Goal: Go to known website: Go to known website

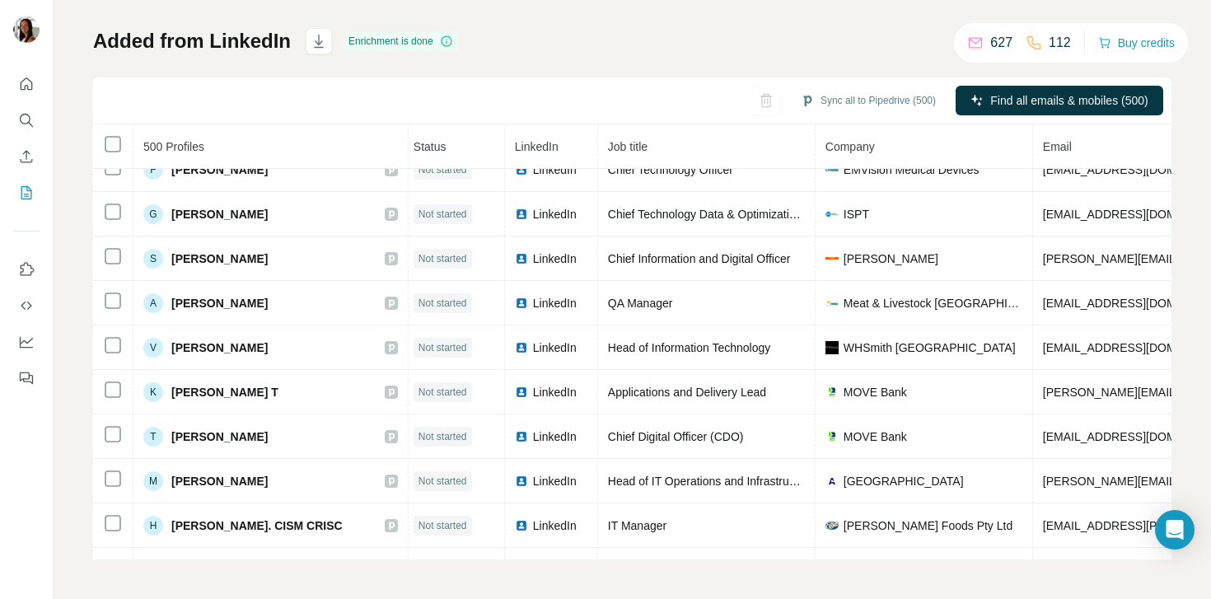
scroll to position [3805, 5]
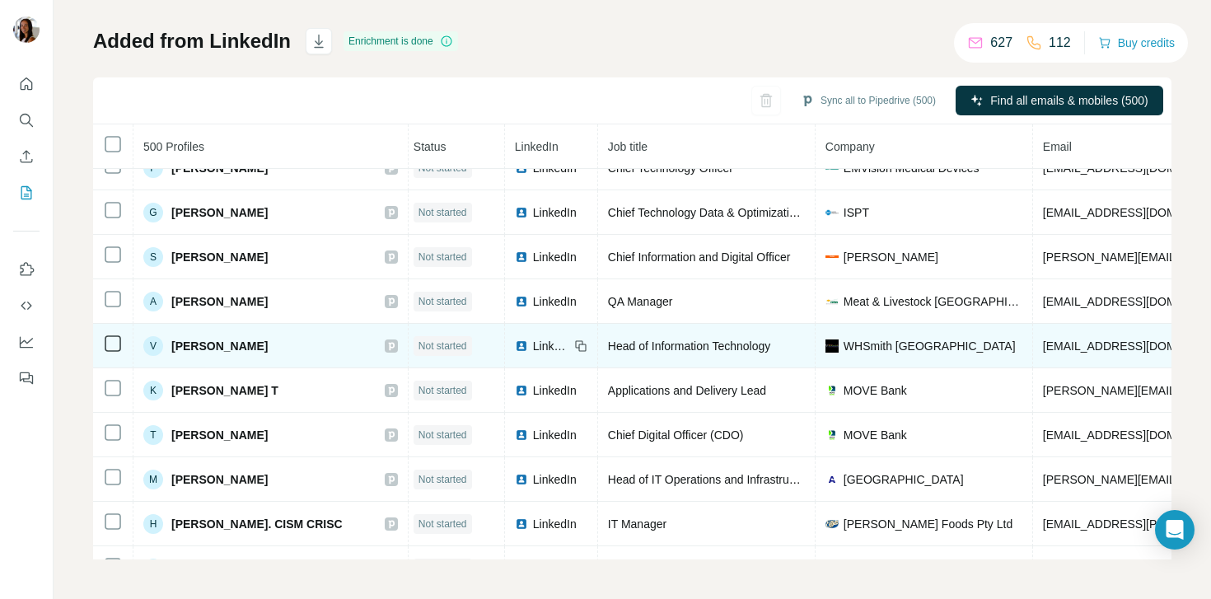
click at [549, 353] on span "LinkedIn" at bounding box center [551, 346] width 36 height 16
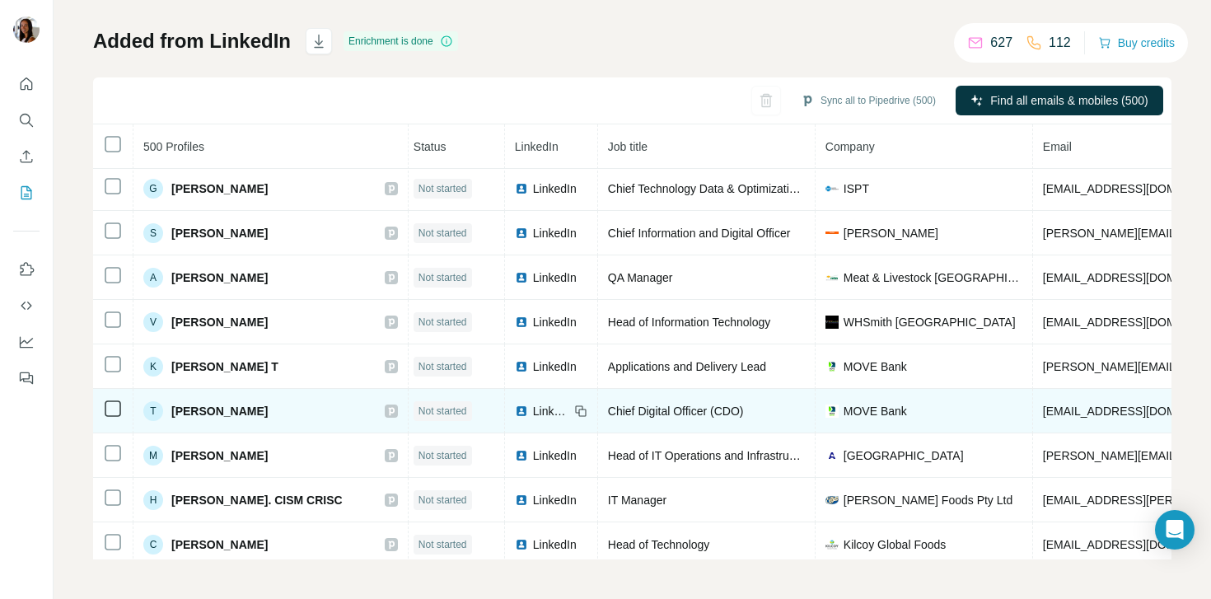
scroll to position [3832, 5]
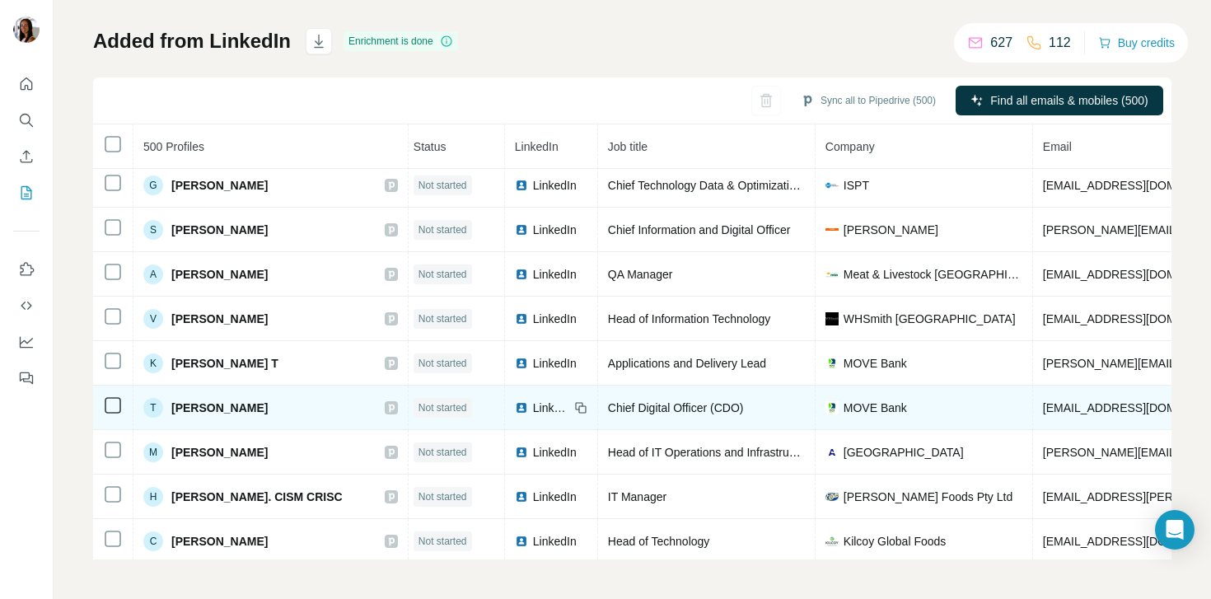
click at [533, 405] on span "LinkedIn" at bounding box center [551, 408] width 36 height 16
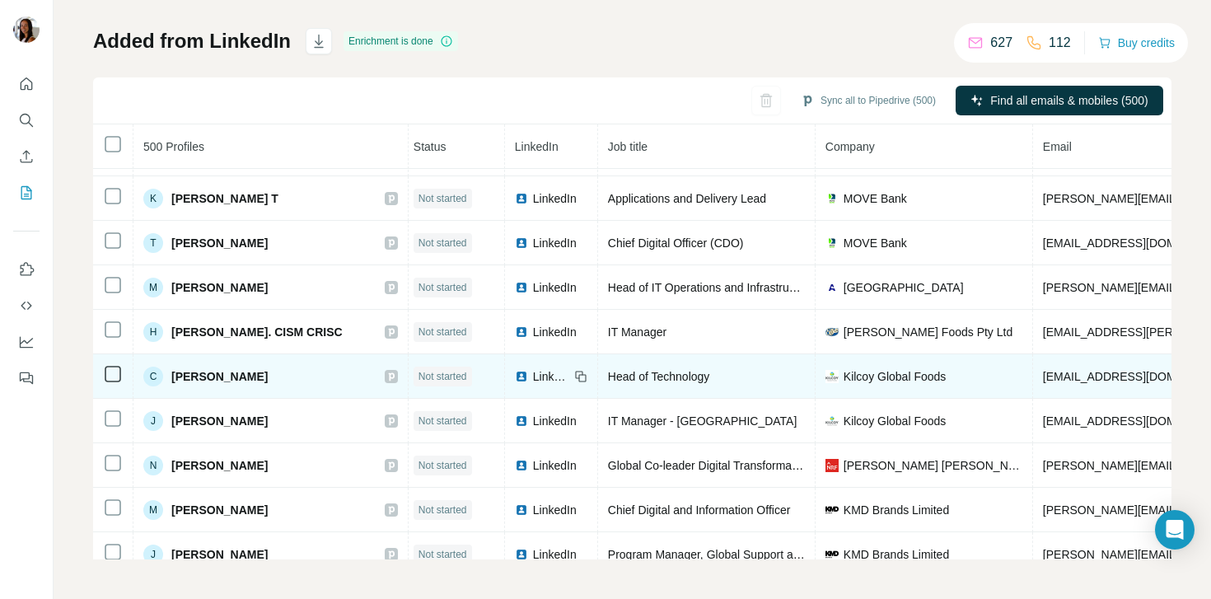
scroll to position [4059, 5]
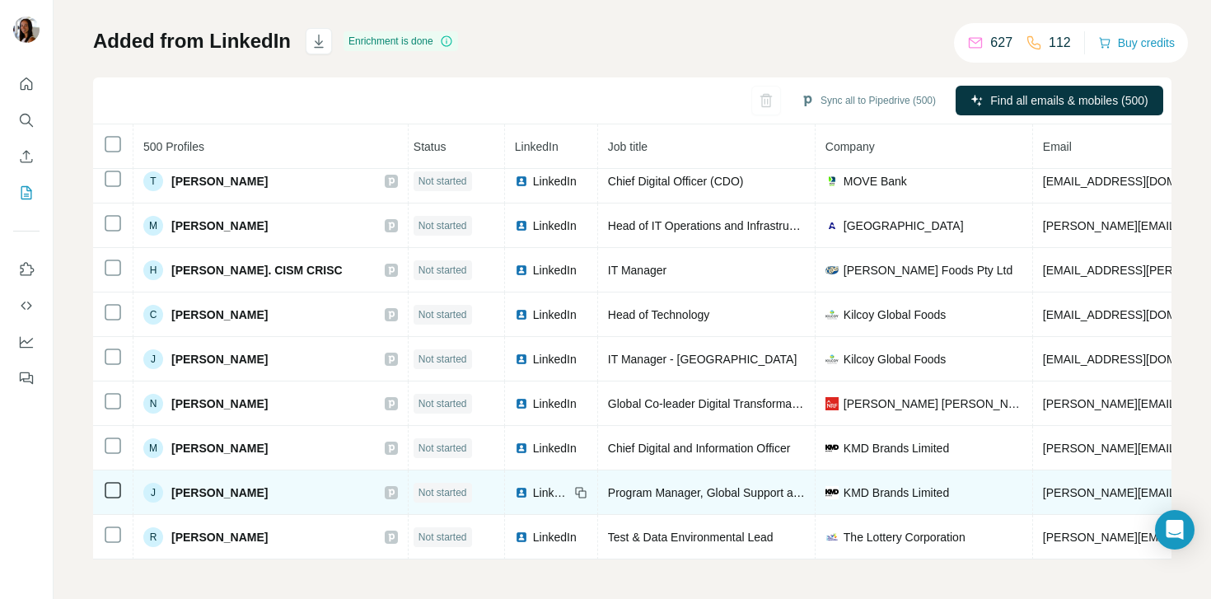
click at [533, 499] on span "LinkedIn" at bounding box center [551, 493] width 36 height 16
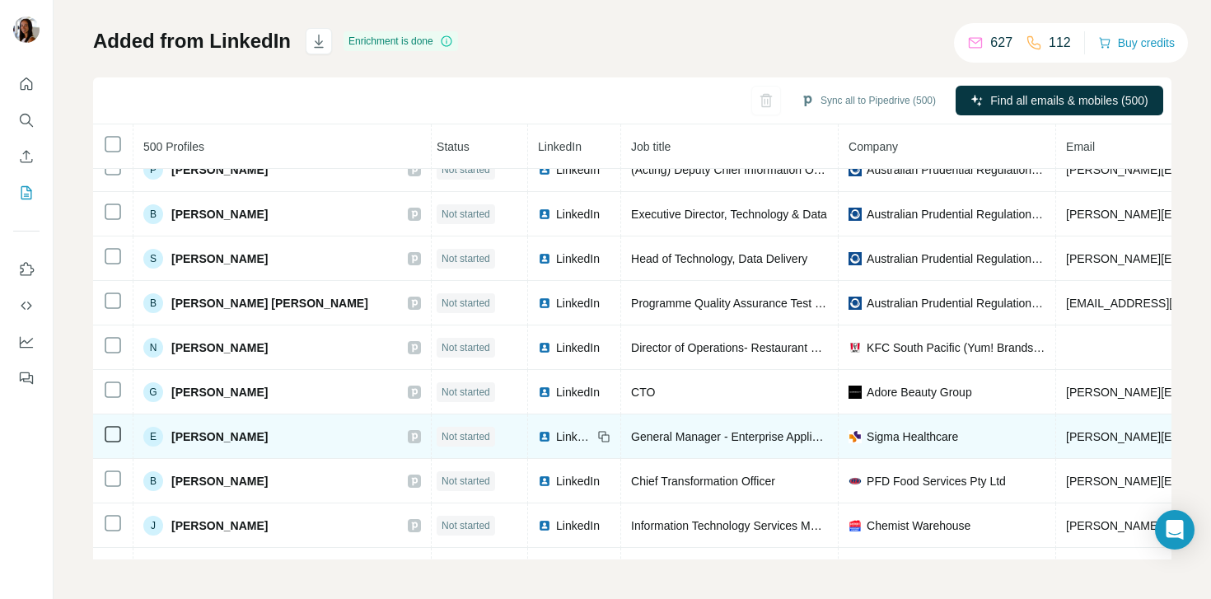
scroll to position [5178, 5]
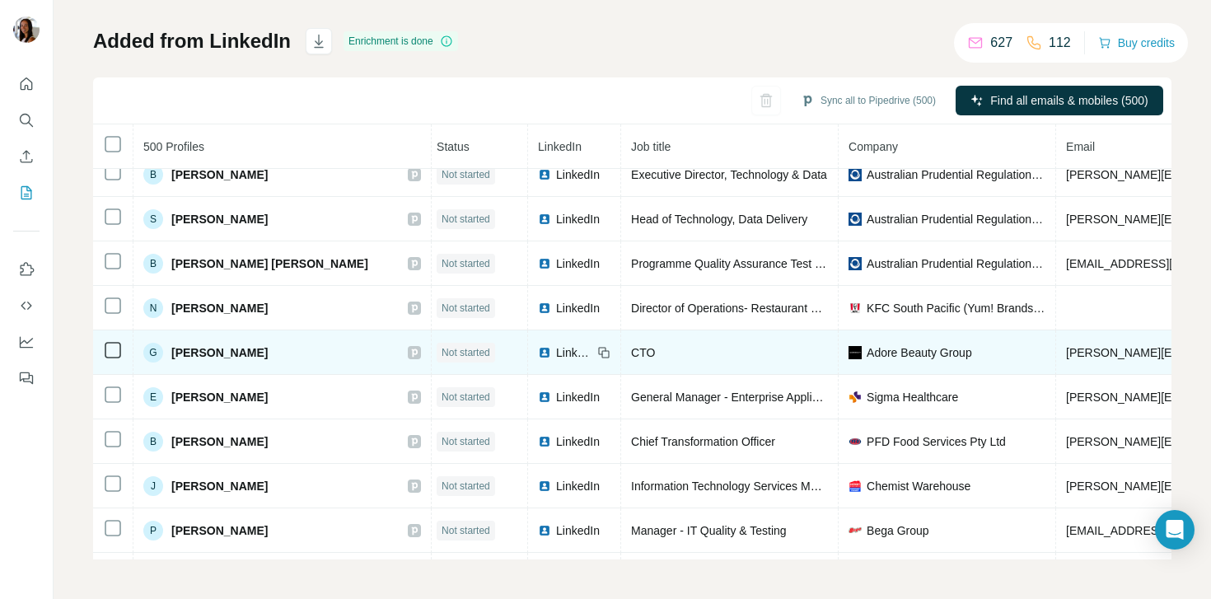
click at [556, 357] on span "LinkedIn" at bounding box center [574, 352] width 36 height 16
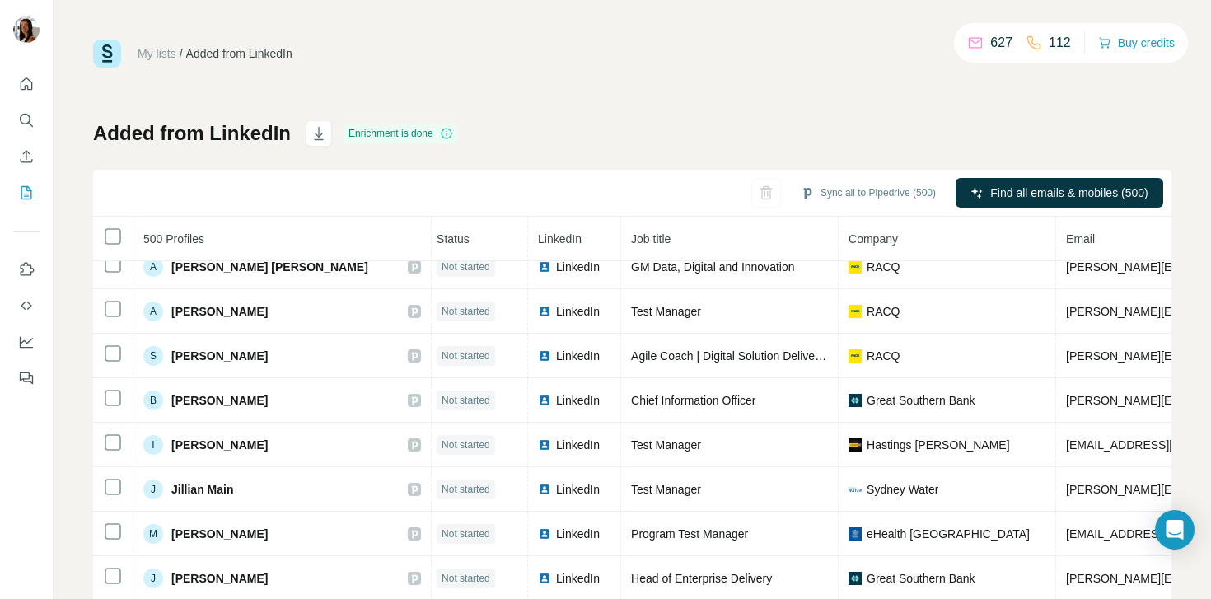
scroll to position [0, 5]
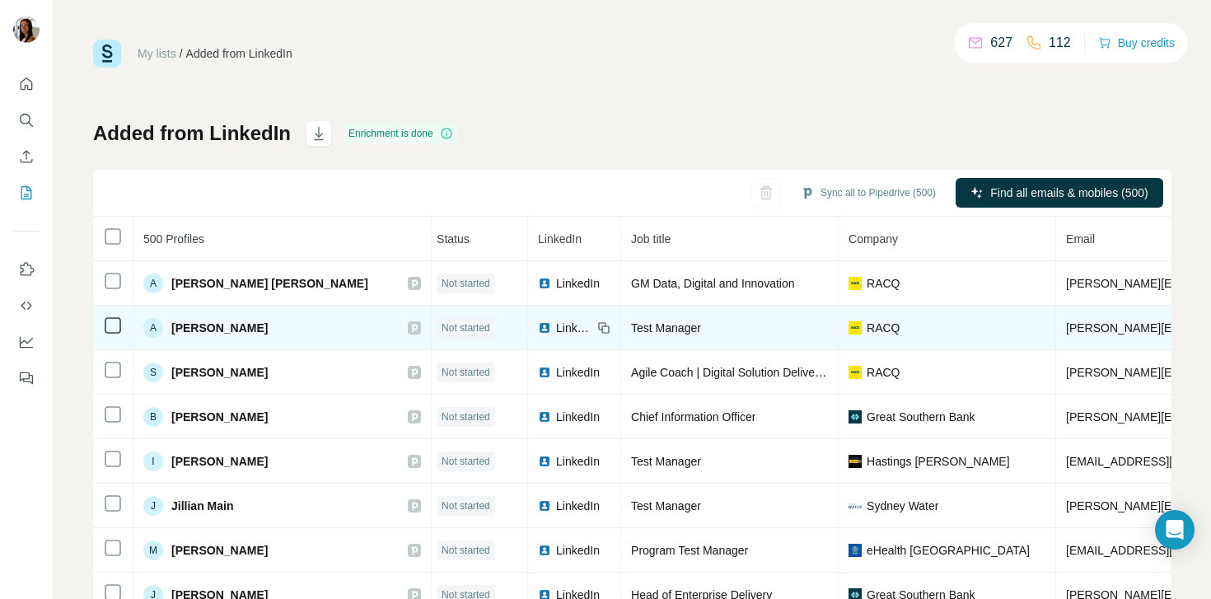
click at [556, 326] on span "LinkedIn" at bounding box center [574, 328] width 36 height 16
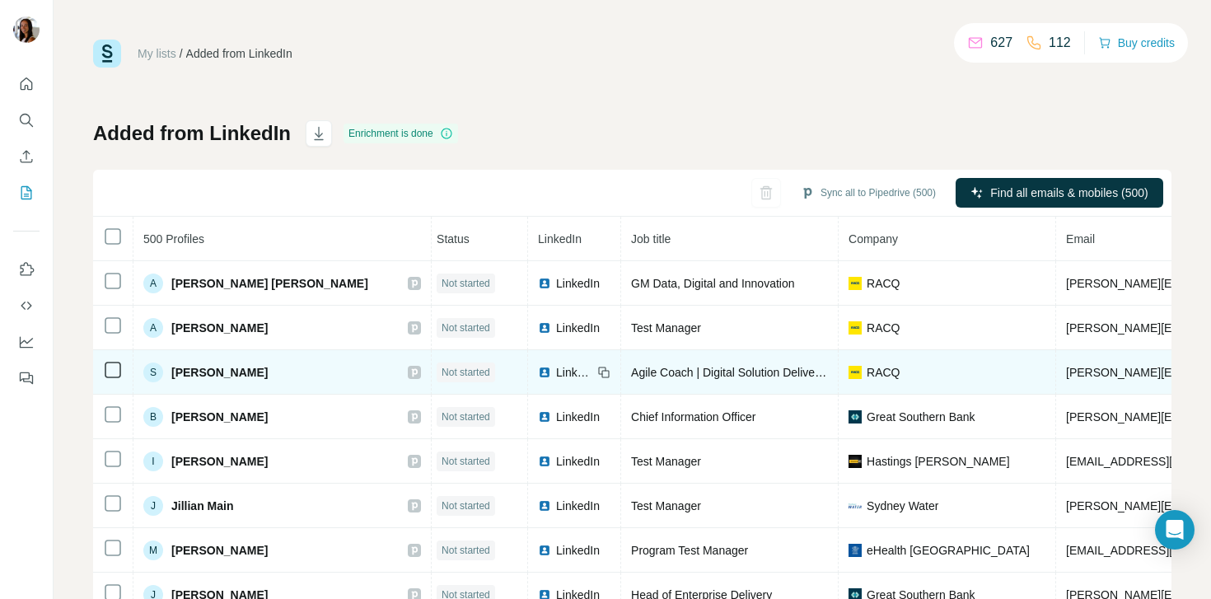
click at [556, 374] on span "LinkedIn" at bounding box center [574, 372] width 36 height 16
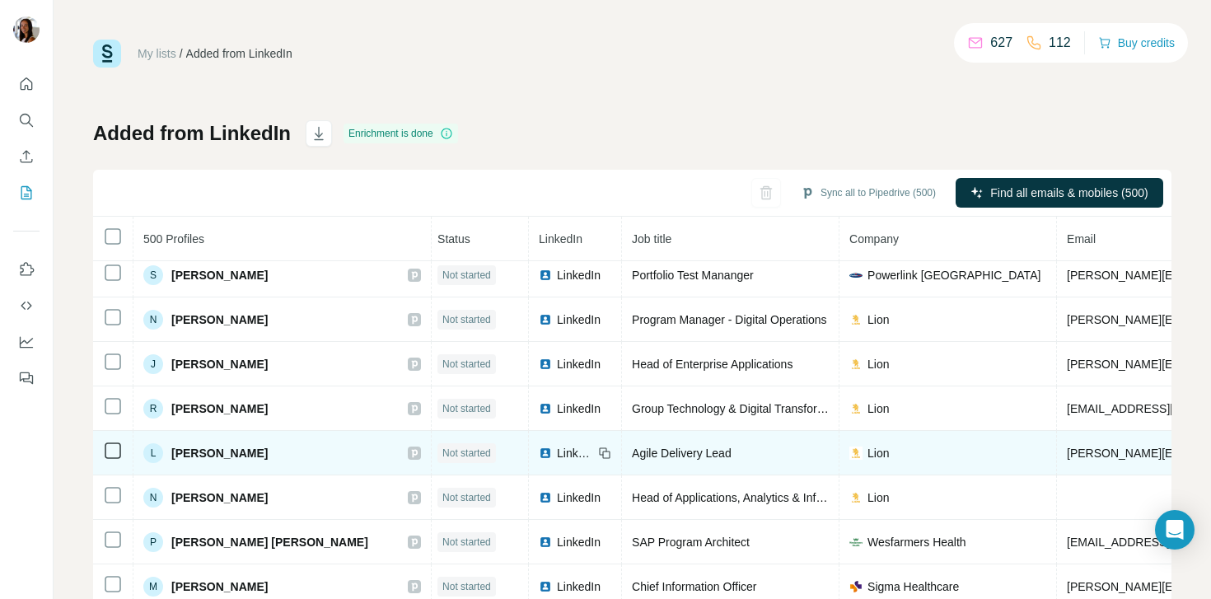
scroll to position [592, 4]
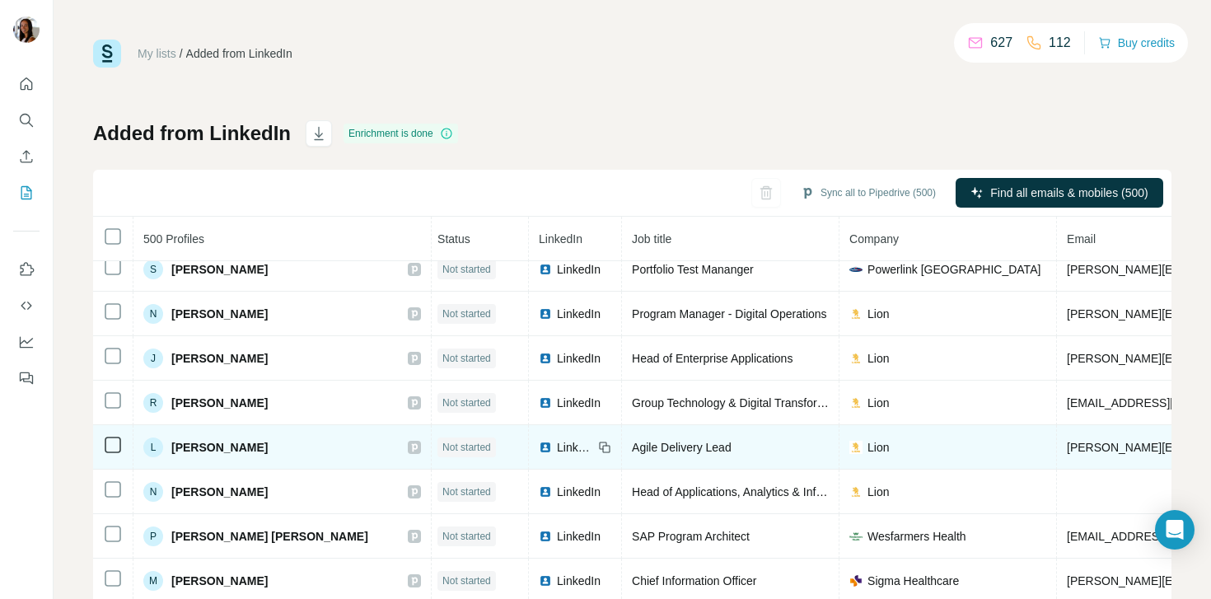
click at [557, 487] on span "LinkedIn" at bounding box center [579, 492] width 44 height 16
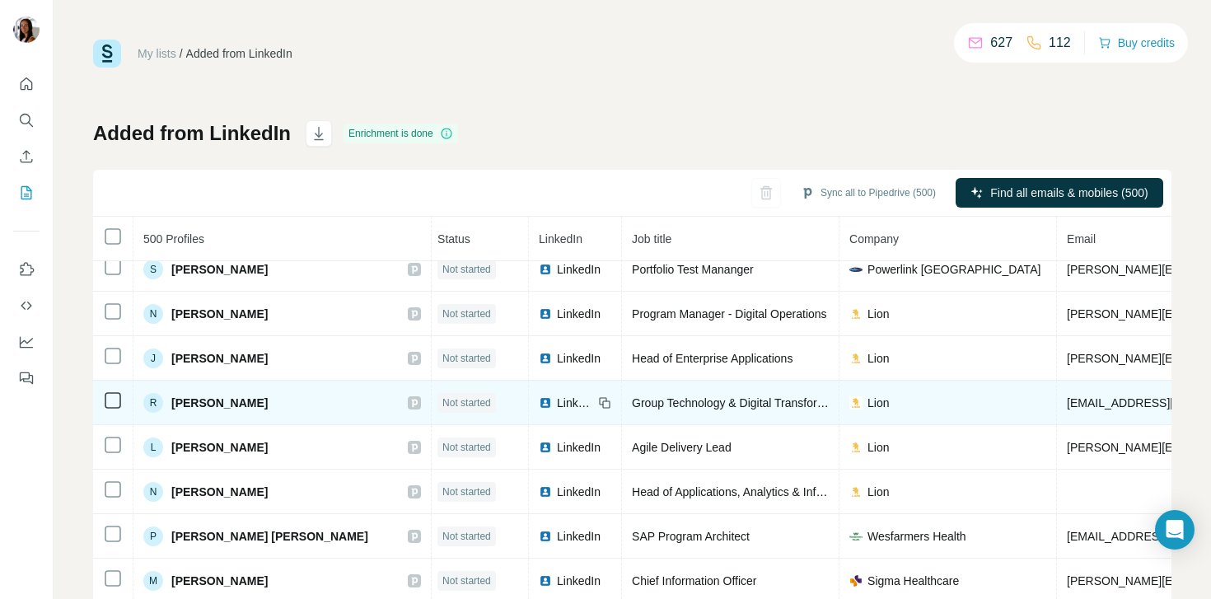
click at [529, 412] on td "LinkedIn" at bounding box center [575, 403] width 93 height 44
click at [539, 406] on div "LinkedIn" at bounding box center [566, 403] width 54 height 16
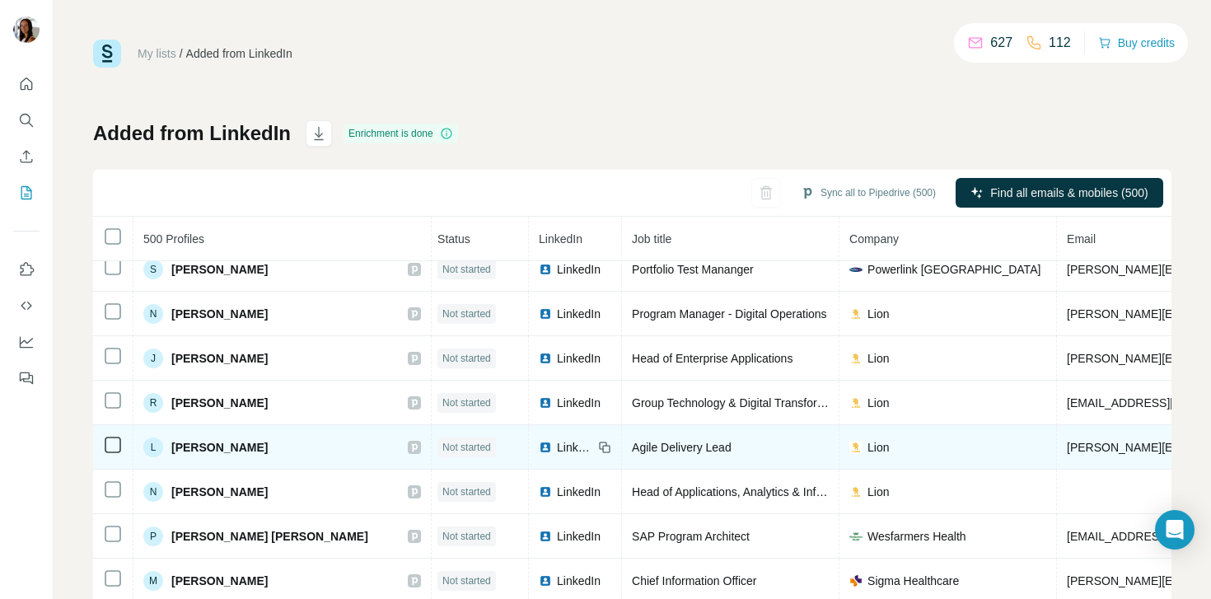
scroll to position [597, 4]
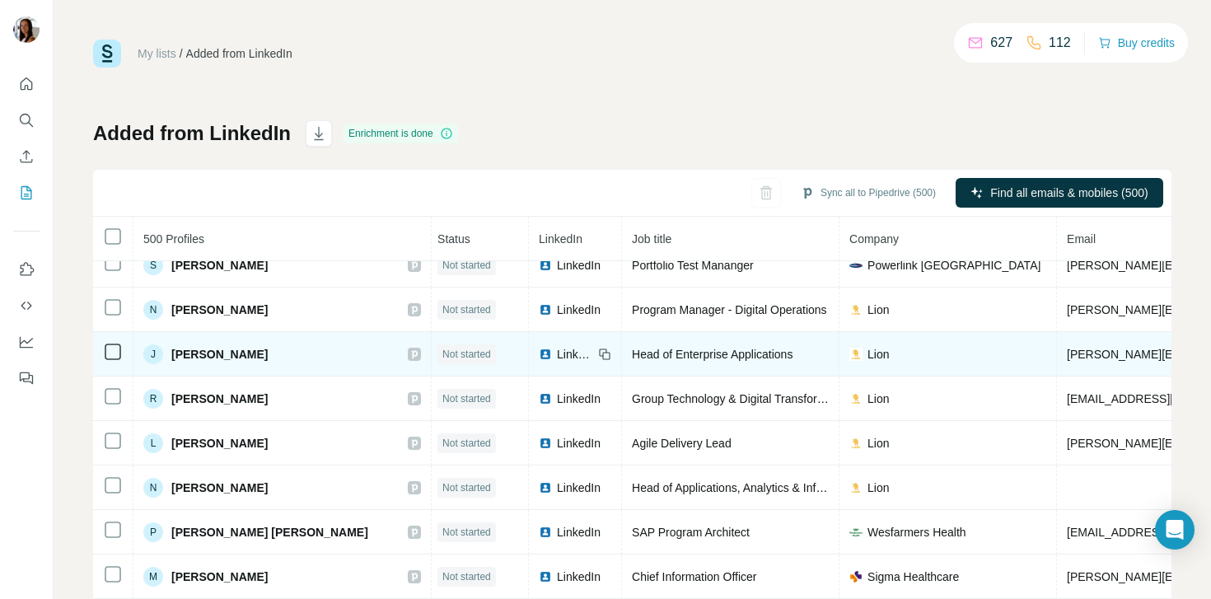
click at [557, 356] on span "LinkedIn" at bounding box center [575, 354] width 36 height 16
